Goal: Information Seeking & Learning: Learn about a topic

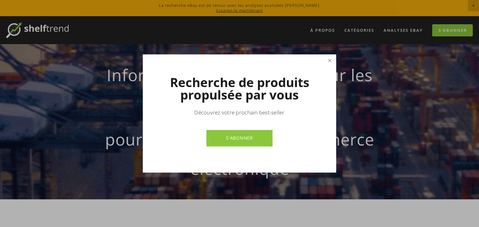
click at [329, 60] on link "Fermer" at bounding box center [329, 60] width 11 height 11
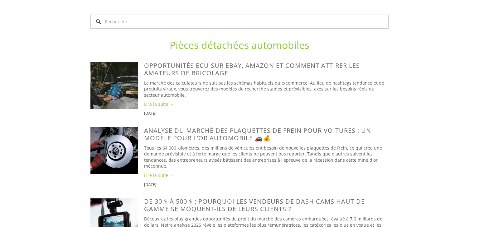
scroll to position [424, 0]
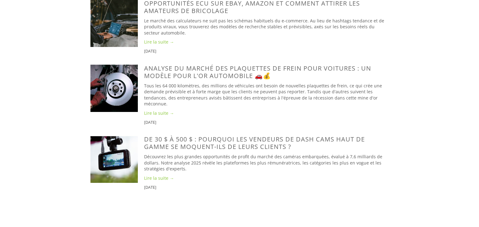
type input "Bonnet spiderman"
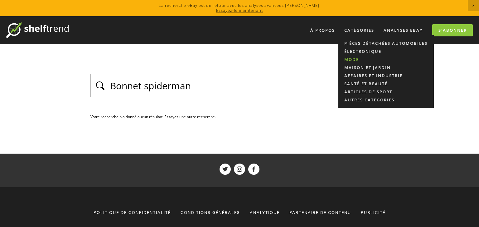
click at [351, 58] on font "Mode" at bounding box center [351, 60] width 15 height 6
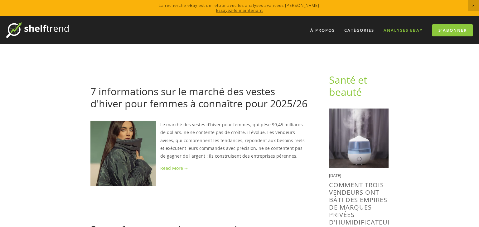
click at [398, 33] on link "Analyses eBay" at bounding box center [402, 30] width 47 height 10
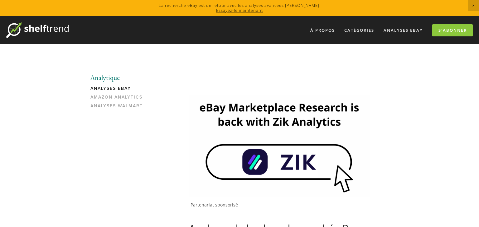
click at [258, 155] on img at bounding box center [279, 145] width 180 height 101
click at [394, 29] on font "Analyses eBay" at bounding box center [402, 30] width 39 height 6
click at [434, 32] on link "S'abonner" at bounding box center [452, 30] width 40 height 12
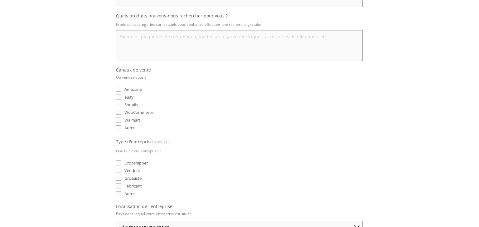
scroll to position [125, 0]
